Goal: Book appointment/travel/reservation

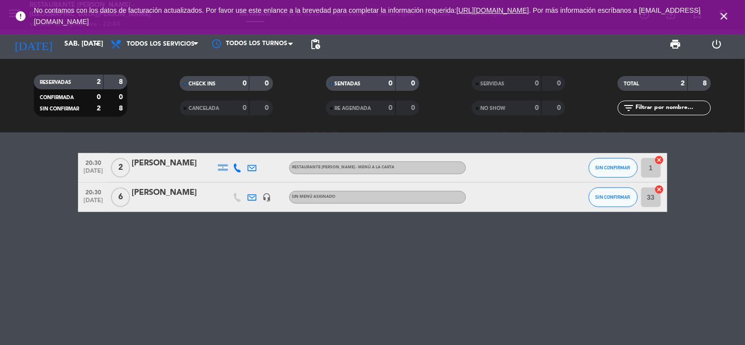
click at [722, 17] on icon "close" at bounding box center [724, 16] width 12 height 12
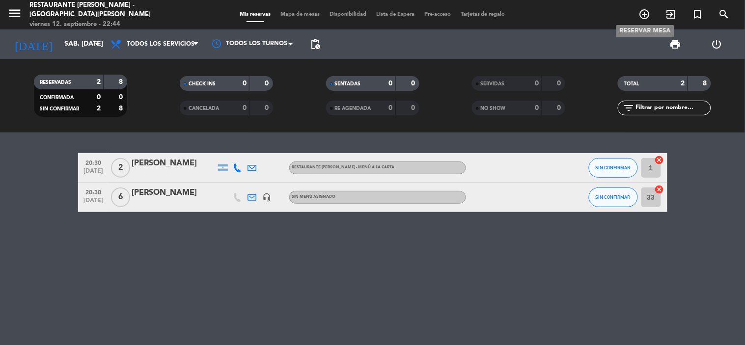
click at [648, 11] on icon "add_circle_outline" at bounding box center [645, 14] width 12 height 12
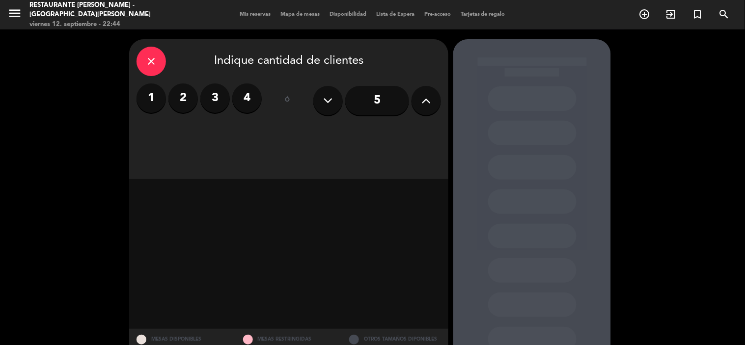
click at [257, 101] on label "4" at bounding box center [246, 97] width 29 height 29
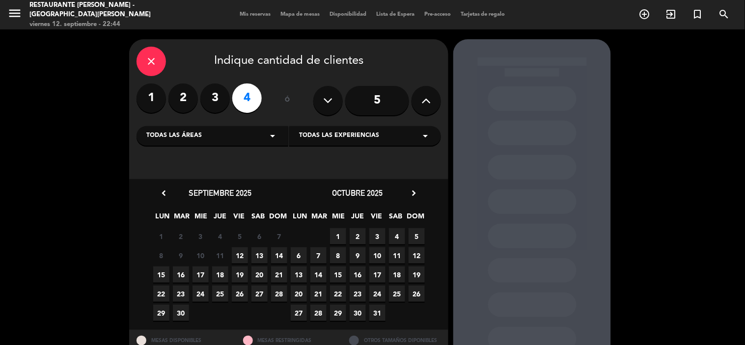
click at [263, 252] on span "13" at bounding box center [259, 255] width 16 height 16
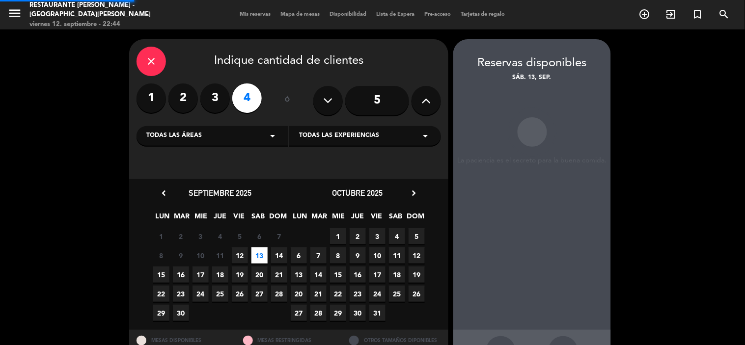
scroll to position [36, 0]
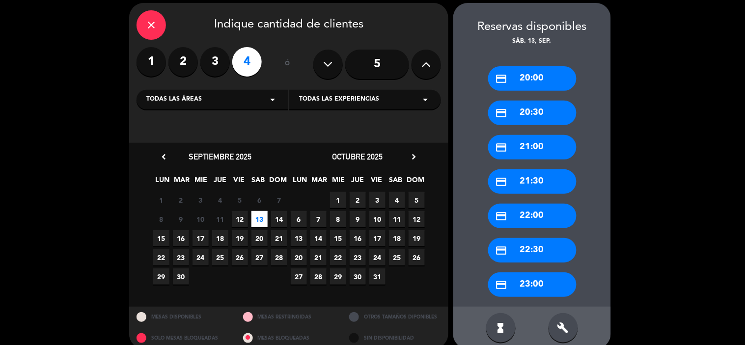
click at [514, 150] on div "credit_card 21:00" at bounding box center [532, 147] width 88 height 25
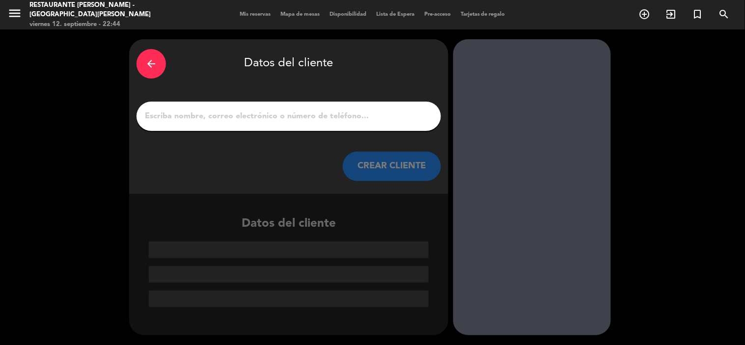
scroll to position [0, 0]
click at [270, 116] on input "1" at bounding box center [289, 116] width 290 height 14
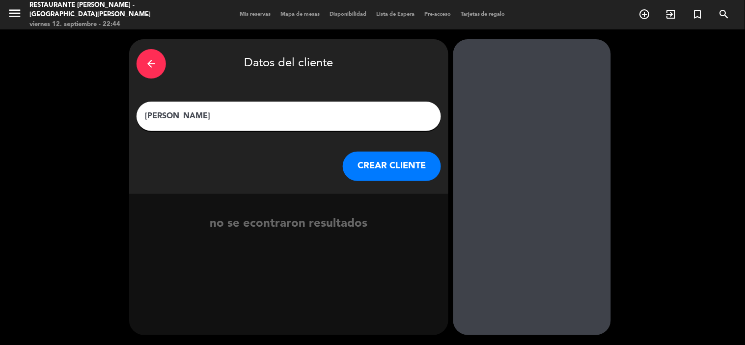
type input "[PERSON_NAME]"
click at [370, 162] on button "CREAR CLIENTE" at bounding box center [392, 166] width 98 height 29
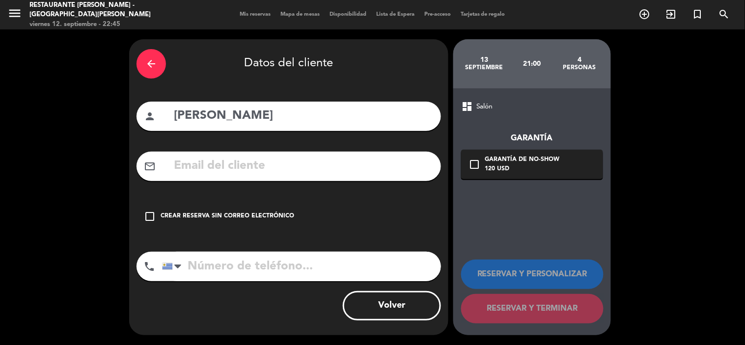
click at [150, 218] on icon "check_box_outline_blank" at bounding box center [150, 217] width 12 height 12
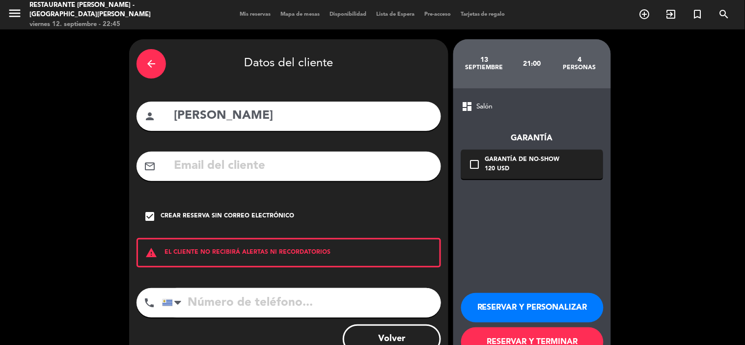
click at [219, 309] on input "tel" at bounding box center [301, 302] width 279 height 29
click at [317, 308] on input "tel" at bounding box center [301, 302] width 279 height 29
paste input "[PHONE_NUMBER]"
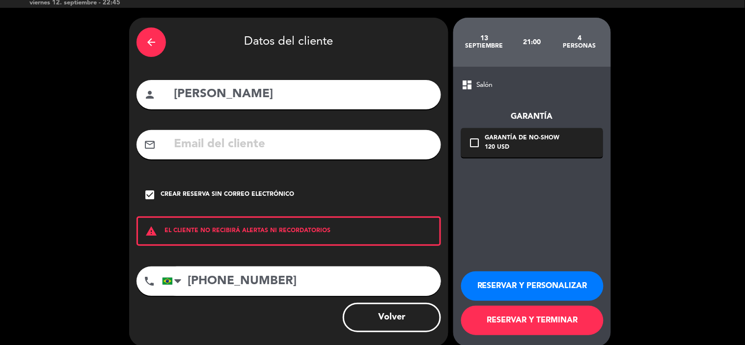
scroll to position [33, 0]
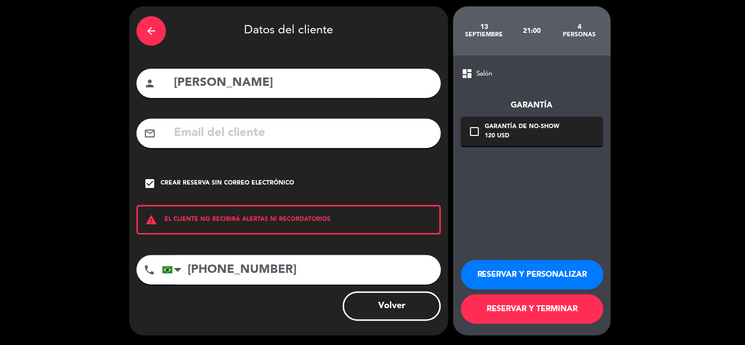
type input "[PHONE_NUMBER]"
click at [512, 271] on button "RESERVAR Y PERSONALIZAR" at bounding box center [532, 274] width 142 height 29
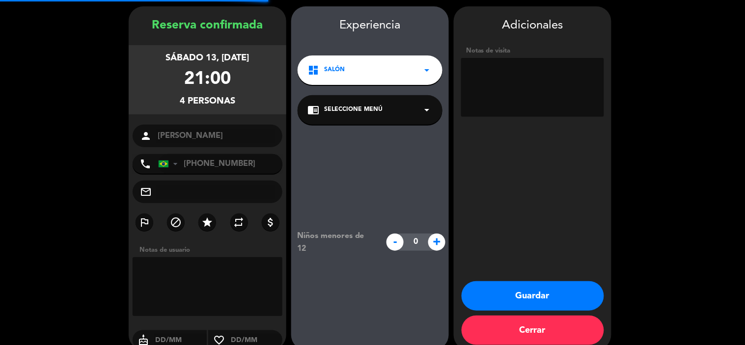
scroll to position [39, 0]
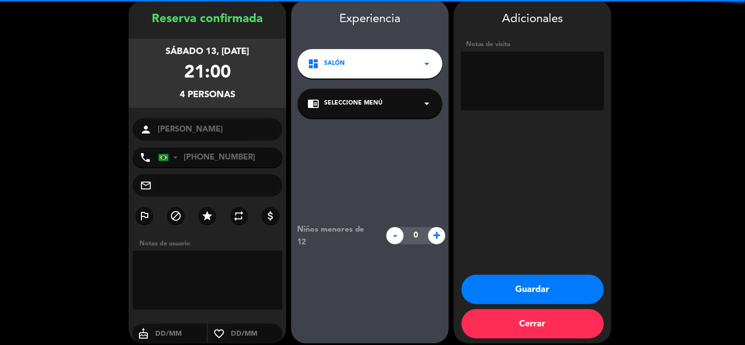
click at [518, 85] on textarea at bounding box center [532, 81] width 143 height 59
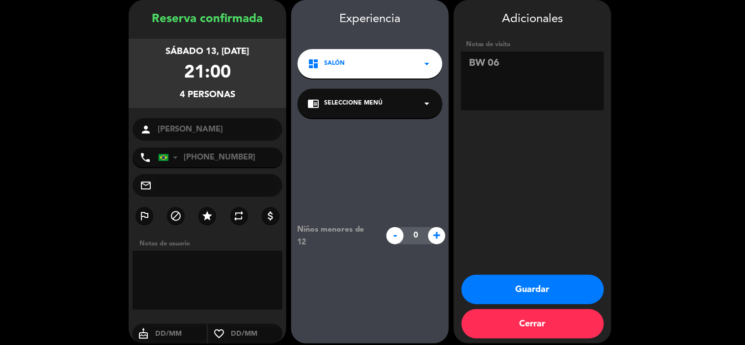
type textarea "BW 06"
click at [437, 237] on span "+" at bounding box center [436, 235] width 17 height 17
type input "2"
drag, startPoint x: 512, startPoint y: 64, endPoint x: 418, endPoint y: 66, distance: 94.3
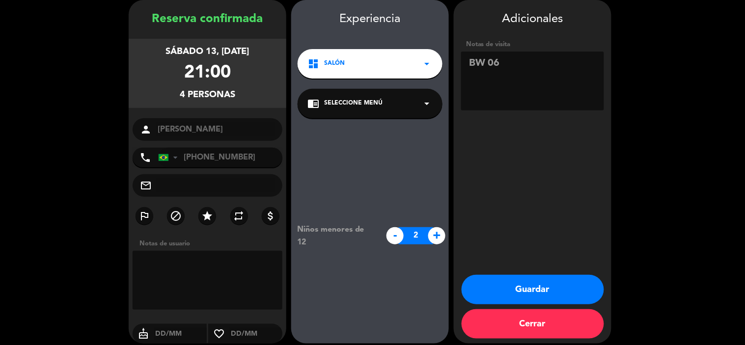
click at [418, 66] on booking-confirmed "Reserva confirmada sábado 13, [DATE] 21:00 4 personas person [PERSON_NAME] phon…" at bounding box center [372, 172] width 725 height 344
click at [227, 257] on textarea at bounding box center [208, 280] width 150 height 59
paste textarea "BW 06"
type textarea "BW 06"
click at [524, 281] on button "Guardar" at bounding box center [532, 289] width 142 height 29
